Goal: Register for event/course

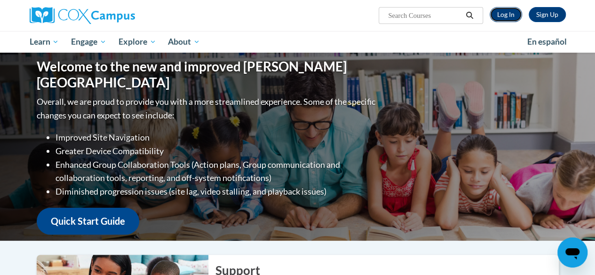
click at [507, 18] on link "Log In" at bounding box center [506, 14] width 32 height 15
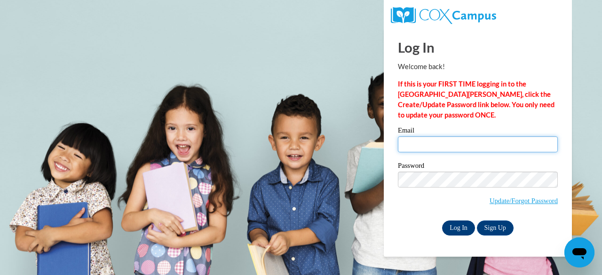
type input "brianna.baitey@gcpsk12.org"
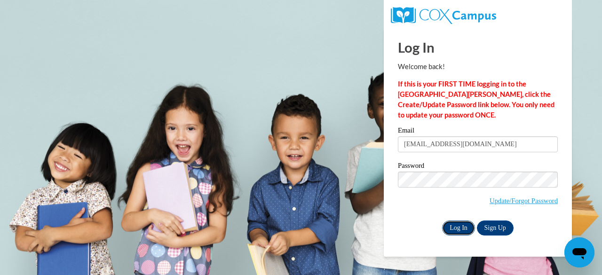
click at [462, 228] on input "Log In" at bounding box center [458, 228] width 33 height 15
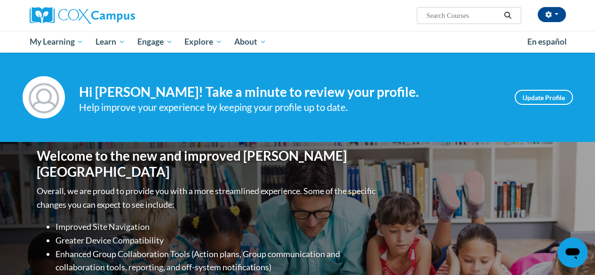
click at [444, 16] on input "Search..." at bounding box center [462, 15] width 75 height 11
type input "reading fluency"
click at [514, 15] on button "Search" at bounding box center [507, 15] width 14 height 11
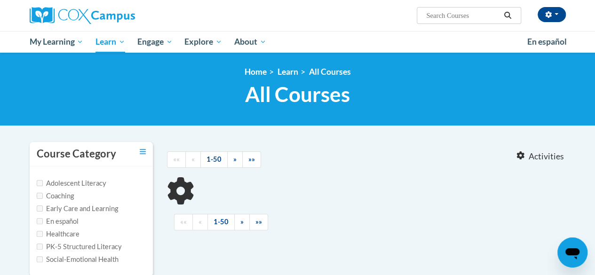
type input "reading fluency"
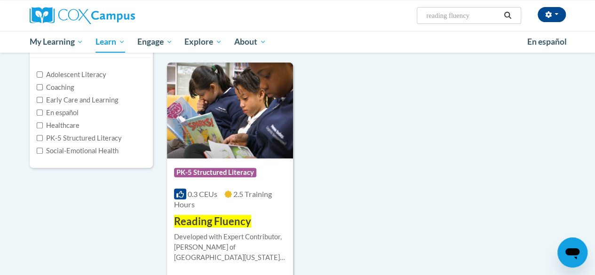
scroll to position [119, 0]
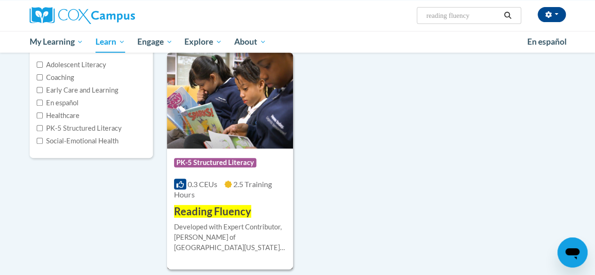
click at [199, 142] on img at bounding box center [230, 101] width 126 height 96
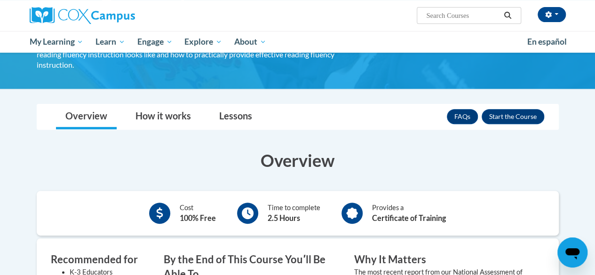
scroll to position [133, 0]
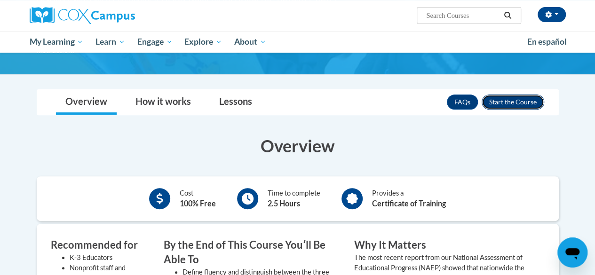
click at [506, 95] on button "Enroll" at bounding box center [513, 102] width 63 height 15
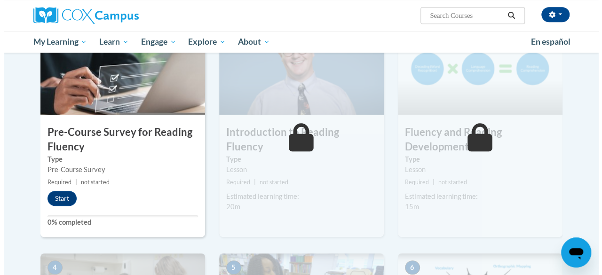
scroll to position [226, 0]
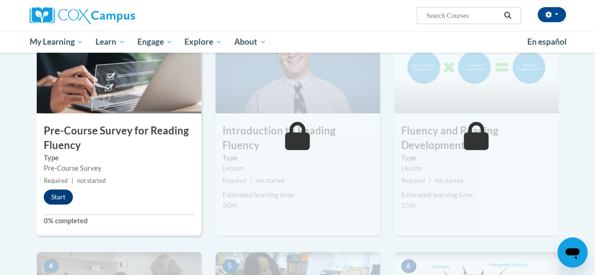
click at [63, 196] on button "Start" at bounding box center [58, 197] width 29 height 15
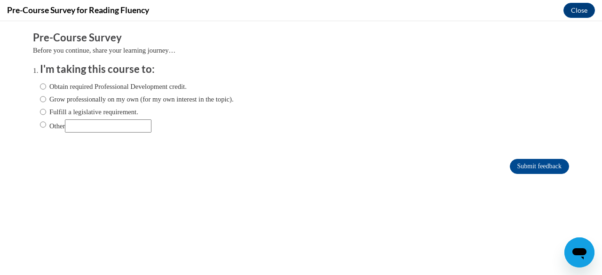
scroll to position [0, 0]
click at [179, 87] on label "Obtain required Professional Development credit." at bounding box center [113, 86] width 147 height 10
click at [46, 87] on input "Obtain required Professional Development credit." at bounding box center [43, 86] width 6 height 10
radio input "true"
click at [520, 172] on input "Submit feedback" at bounding box center [539, 166] width 59 height 15
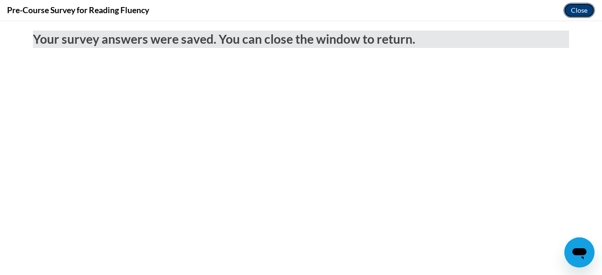
click at [570, 10] on button "Close" at bounding box center [579, 10] width 32 height 15
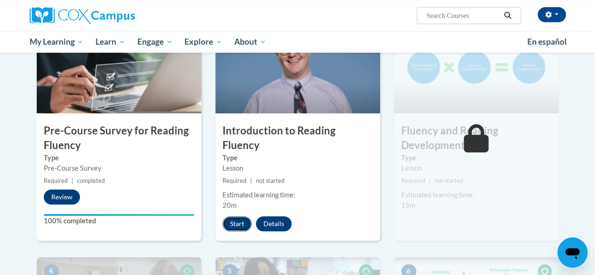
click at [234, 216] on button "Start" at bounding box center [236, 223] width 29 height 15
